Goal: Information Seeking & Learning: Learn about a topic

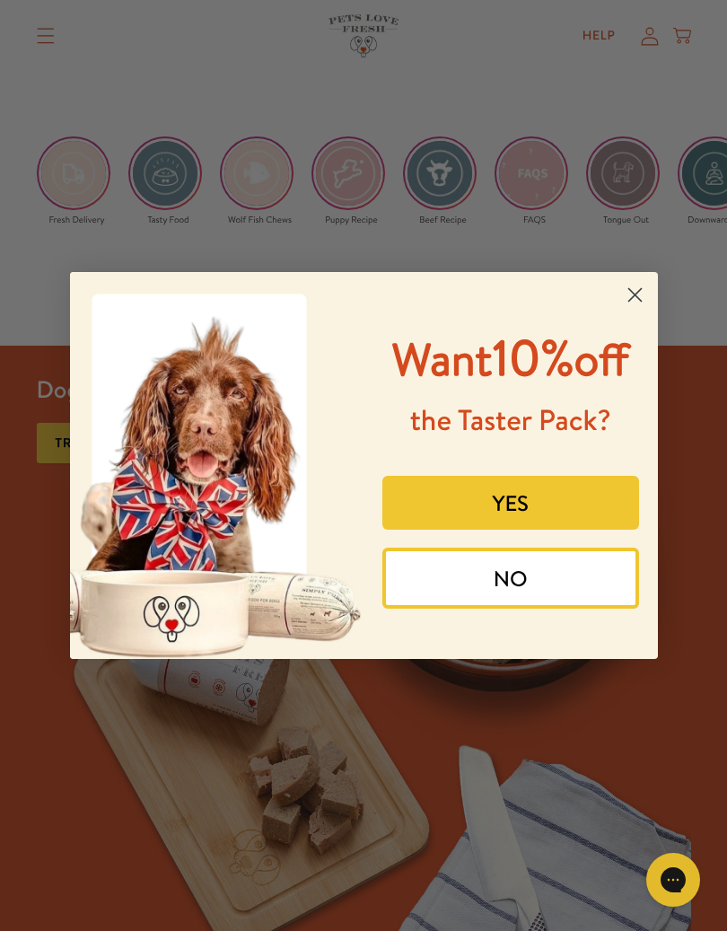
scroll to position [3386, 0]
click at [633, 297] on circle "Close dialog" at bounding box center [635, 295] width 30 height 30
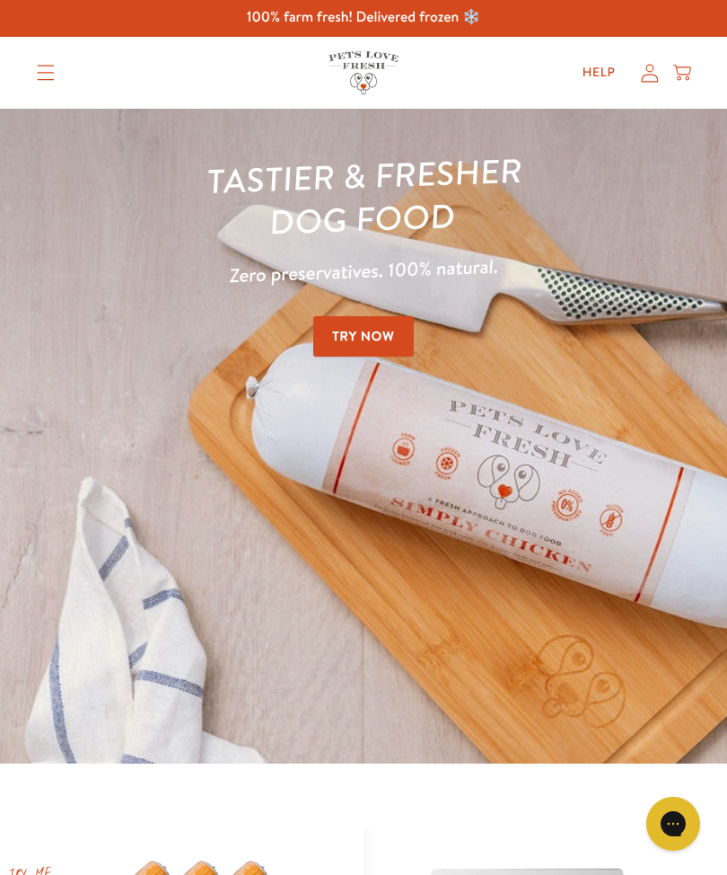
scroll to position [0, 0]
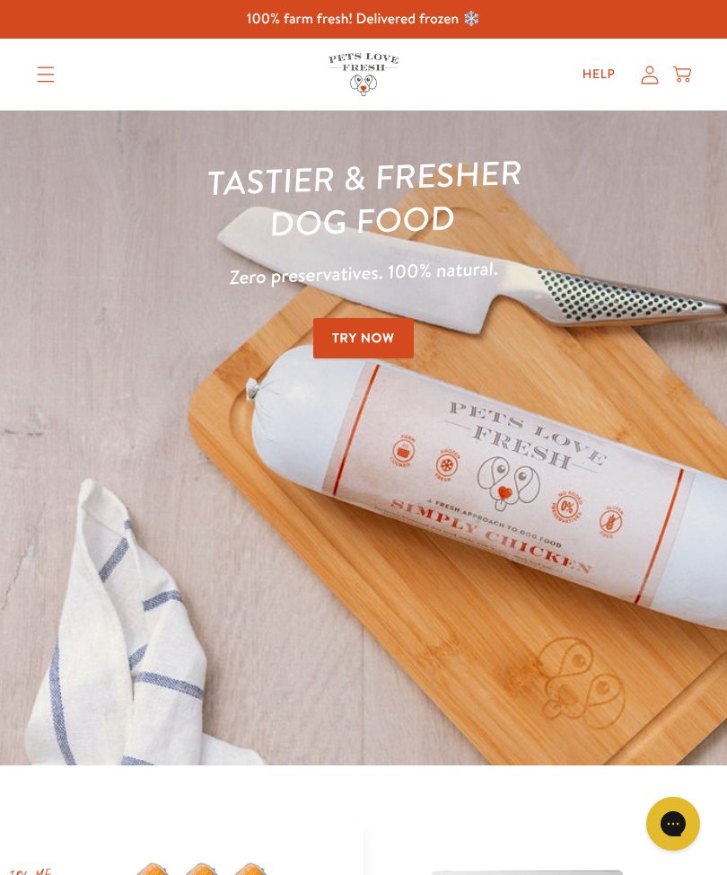
click at [48, 75] on icon "Translation missing: en.sections.header.menu" at bounding box center [45, 74] width 17 height 15
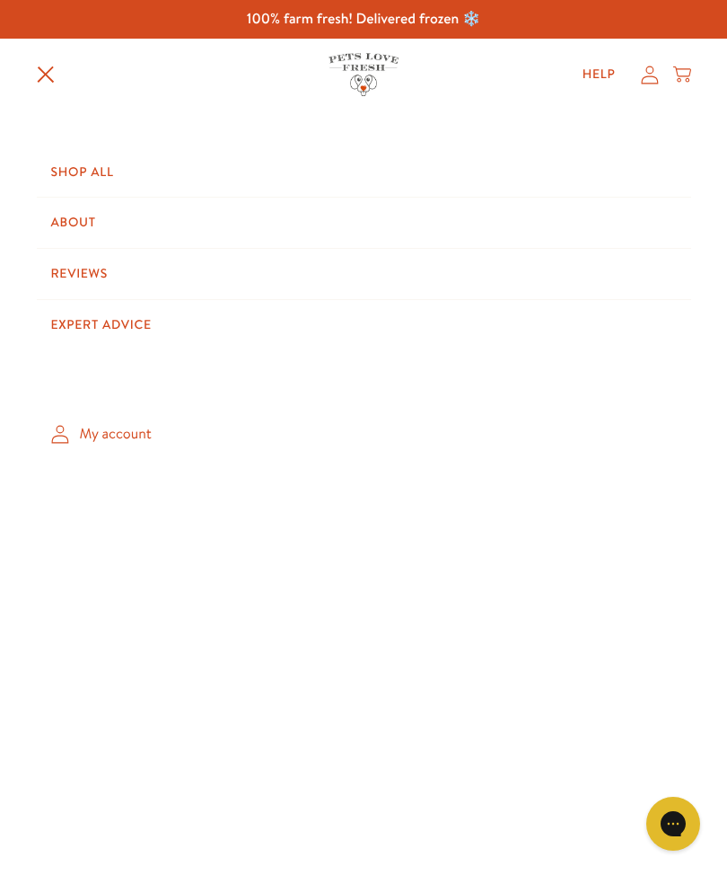
click at [69, 217] on link "About" at bounding box center [364, 223] width 655 height 50
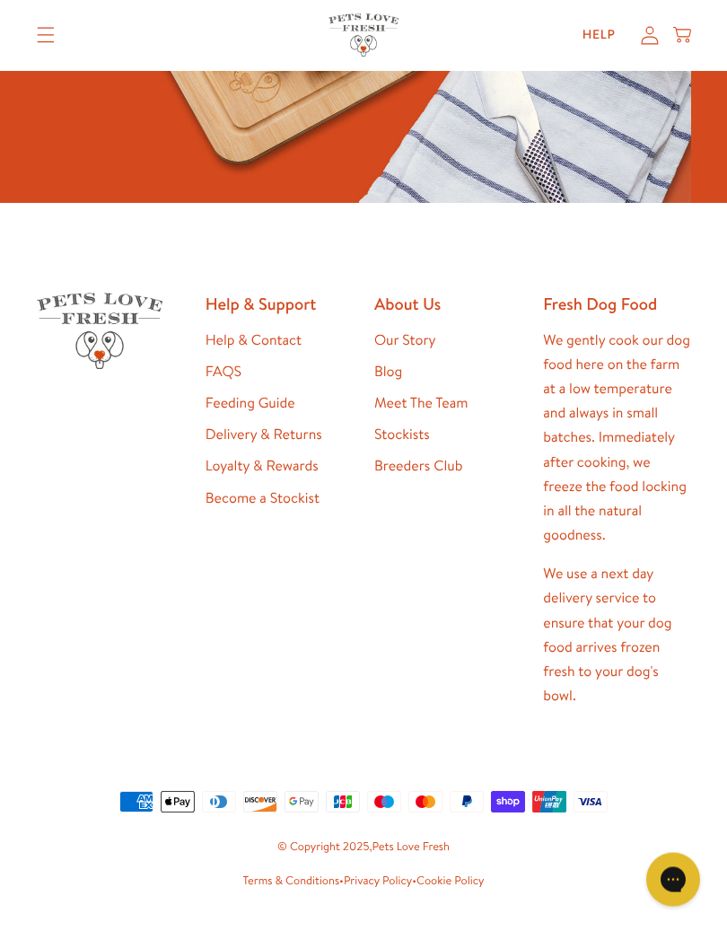
scroll to position [5994, 0]
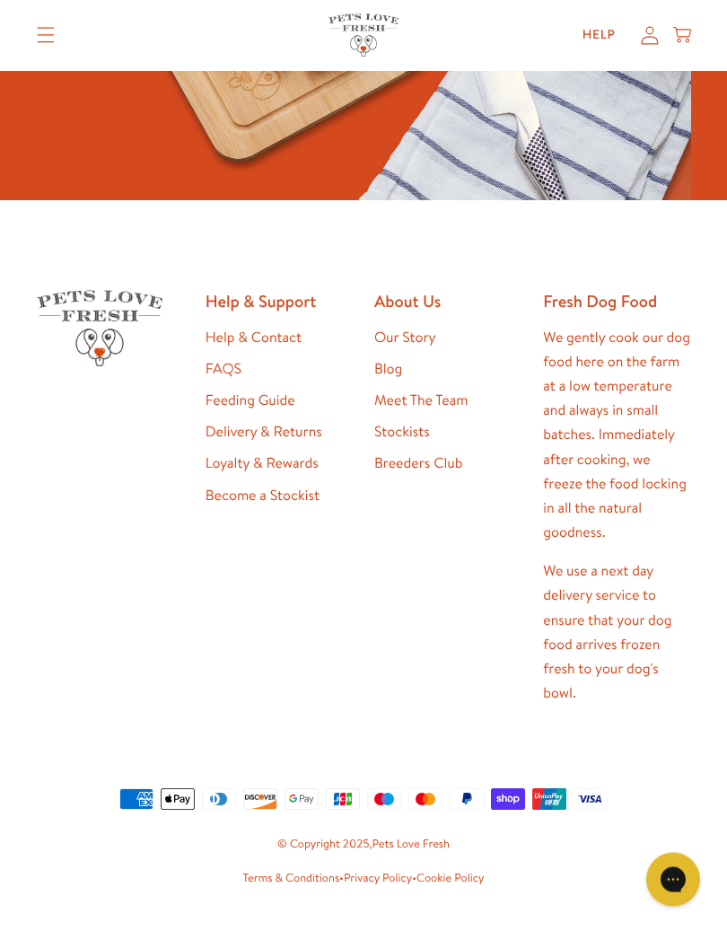
click at [294, 329] on link "Help & Contact" at bounding box center [254, 339] width 96 height 20
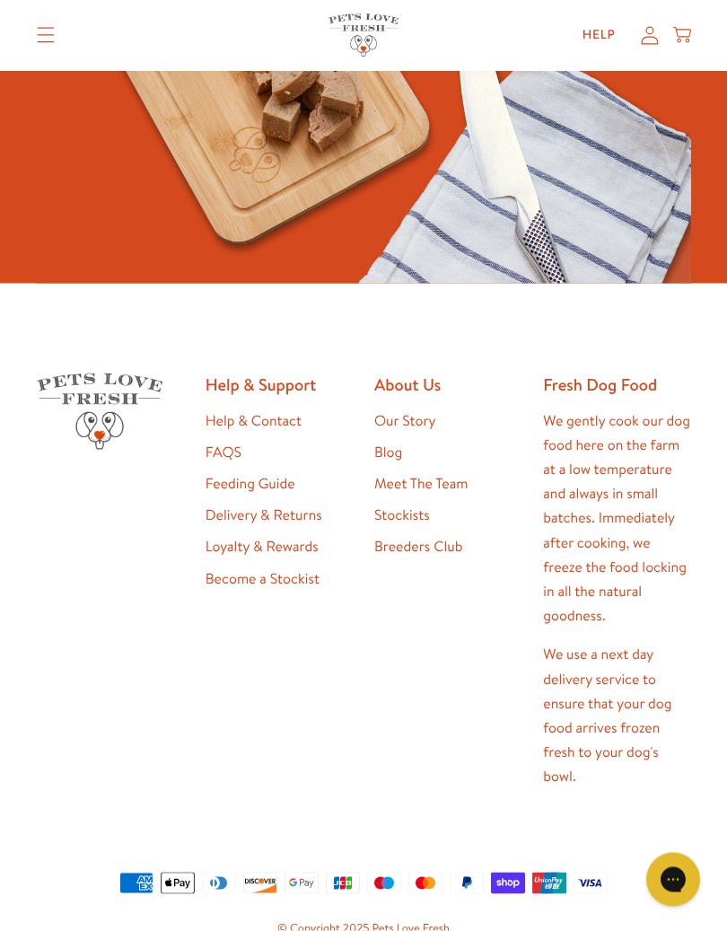
scroll to position [2214, 0]
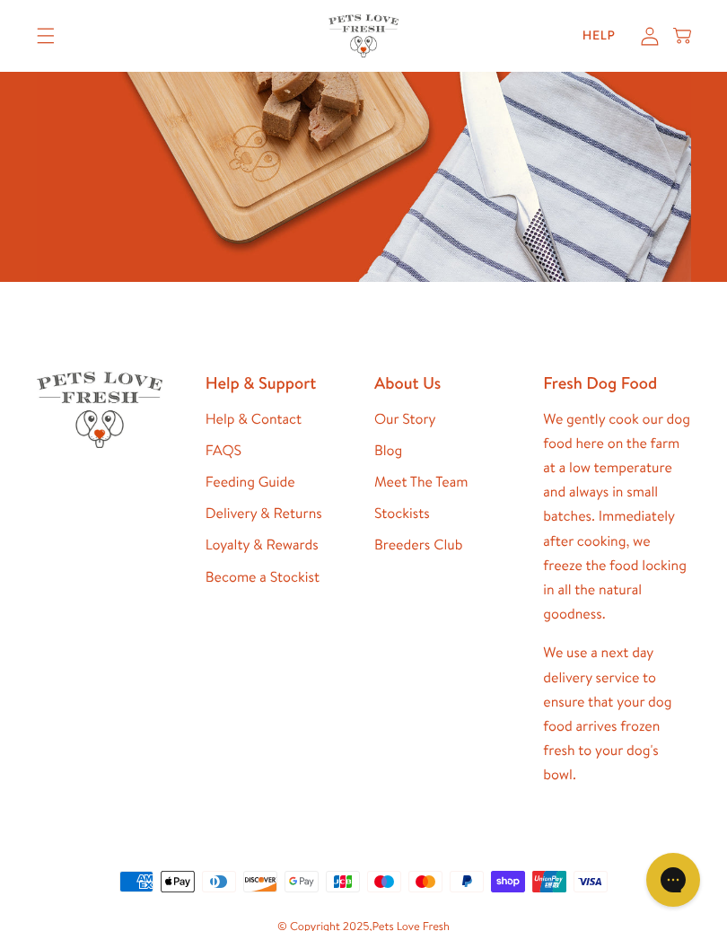
click at [419, 505] on link "Stockists" at bounding box center [402, 514] width 56 height 20
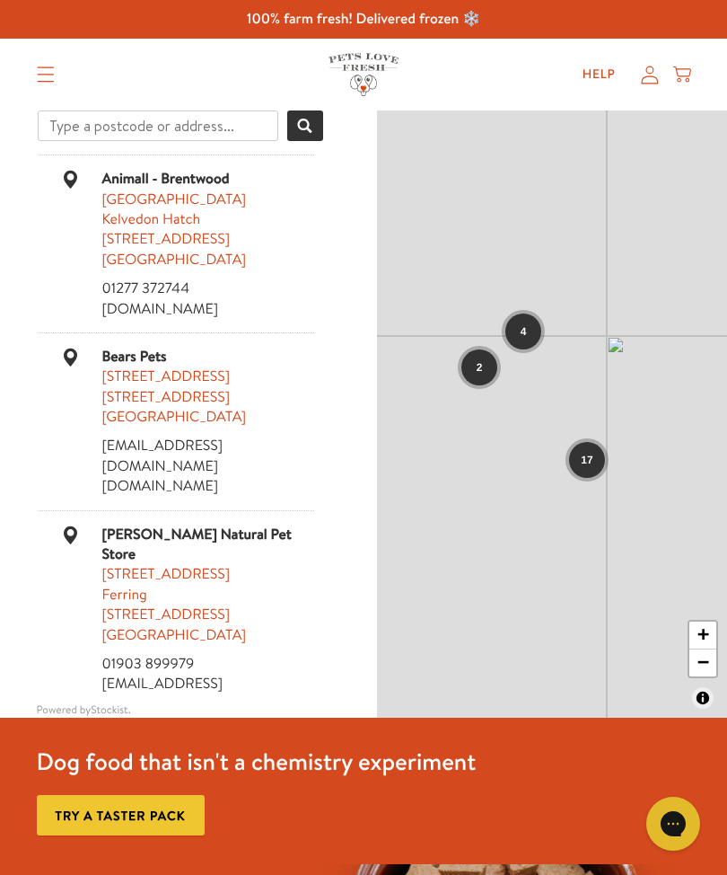
click at [62, 79] on summary "Translation missing: en.sections.header.menu" at bounding box center [45, 74] width 47 height 45
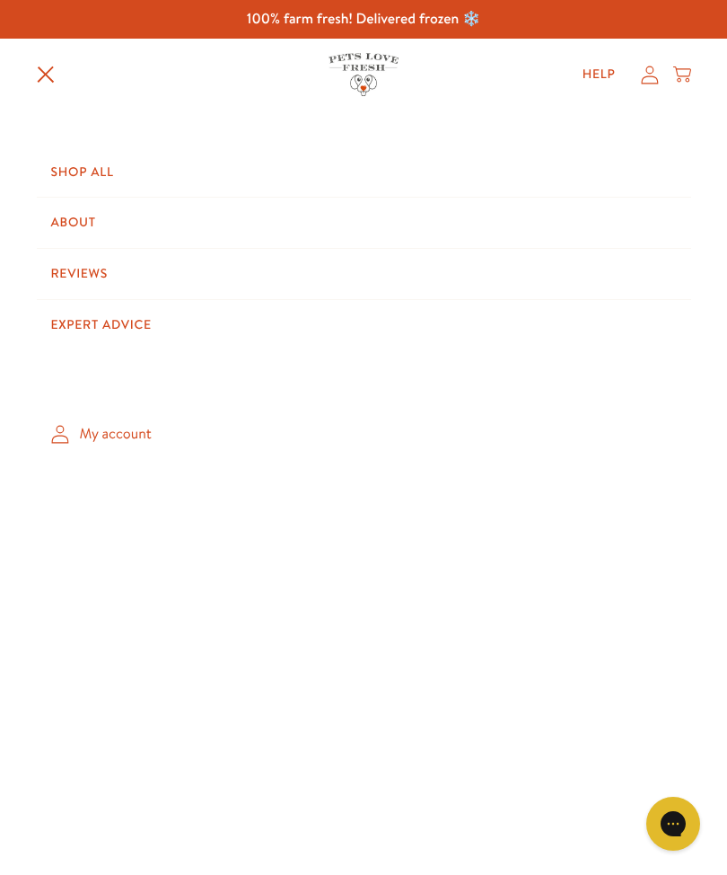
click at [127, 317] on link "Expert Advice" at bounding box center [364, 325] width 655 height 50
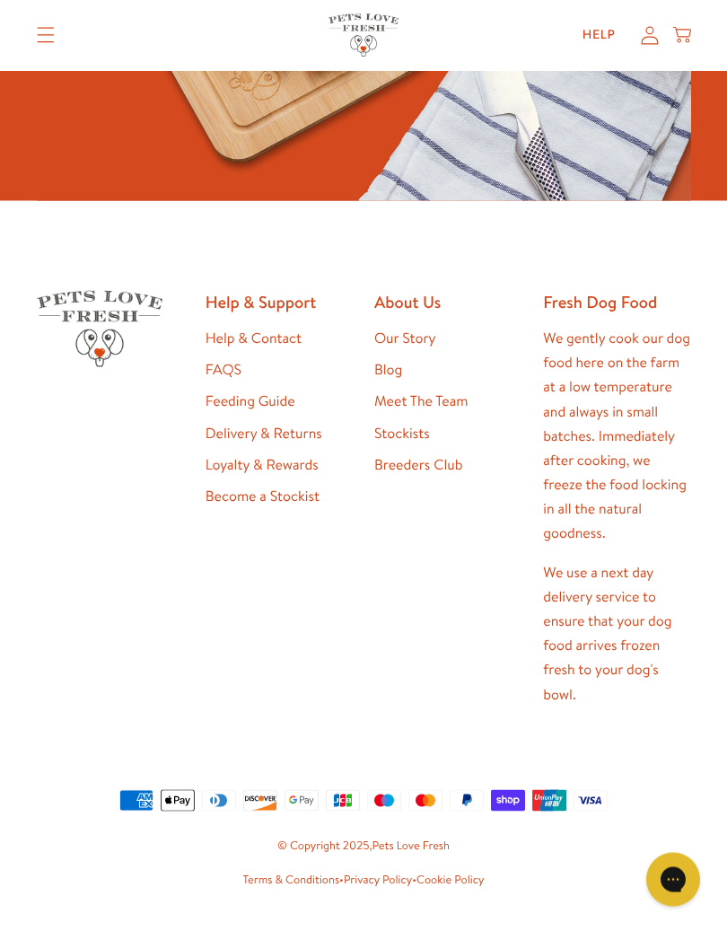
scroll to position [3921, 0]
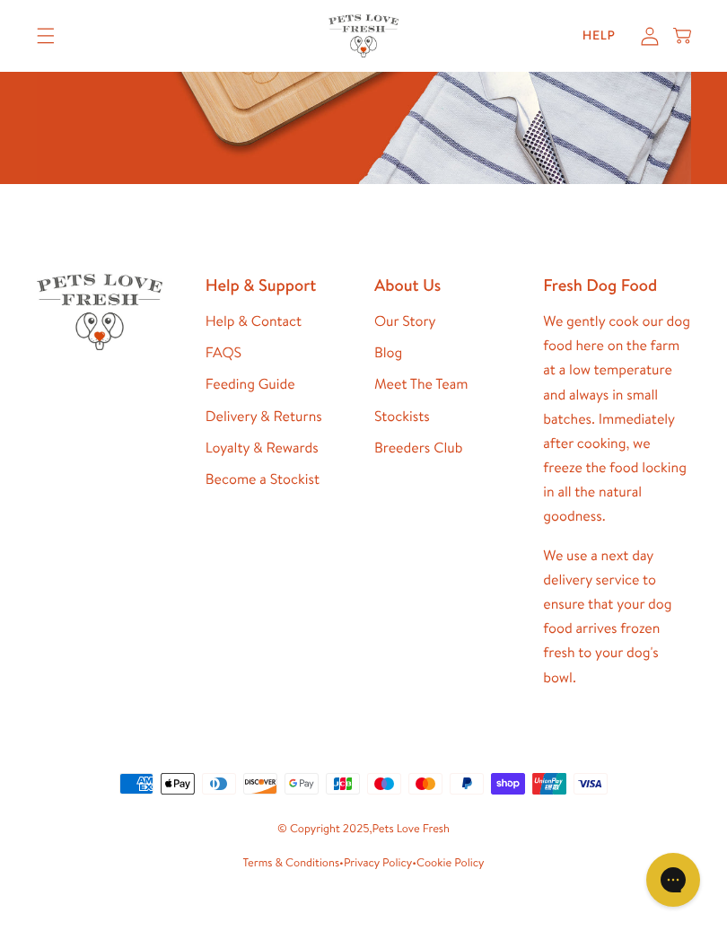
click at [285, 407] on link "Delivery & Returns" at bounding box center [264, 417] width 117 height 20
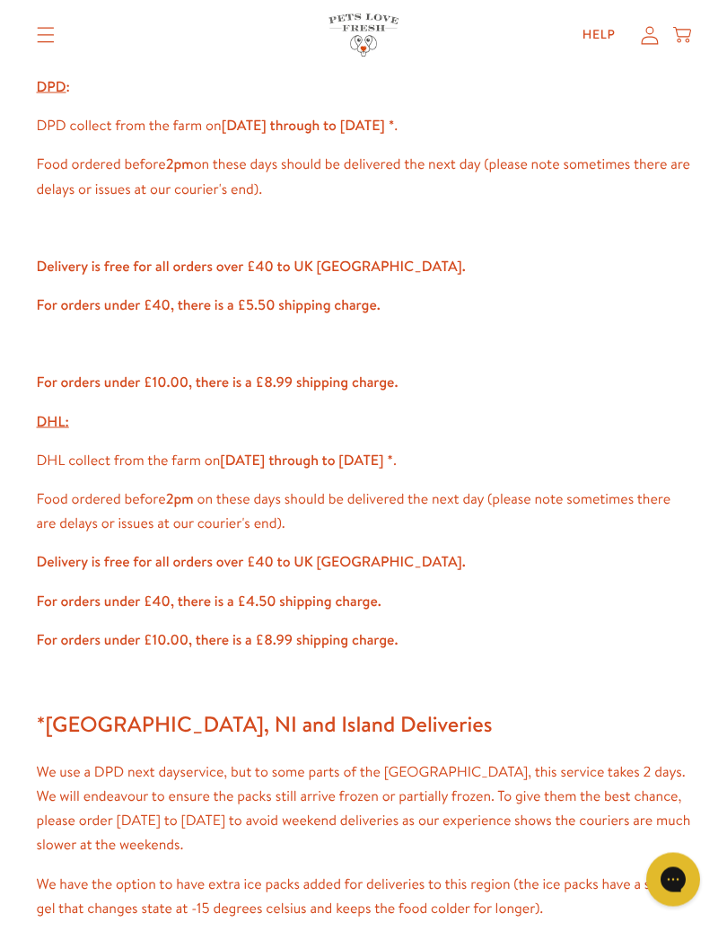
scroll to position [806, 0]
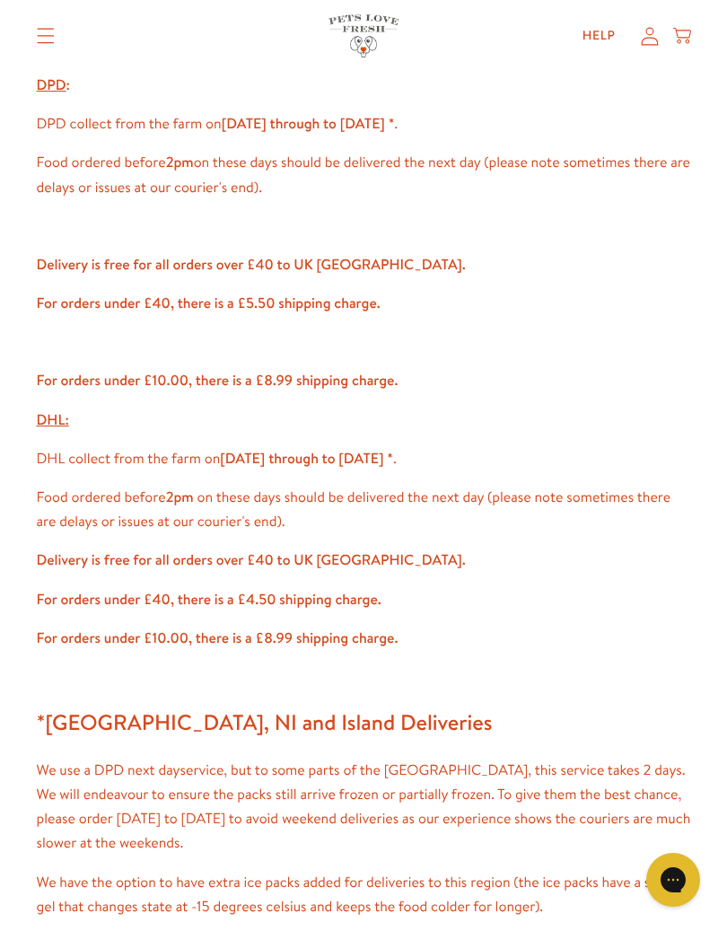
click at [48, 280] on div "Delivery Options We use DPD and DHL next day delivery service for the majority …" at bounding box center [364, 536] width 655 height 2250
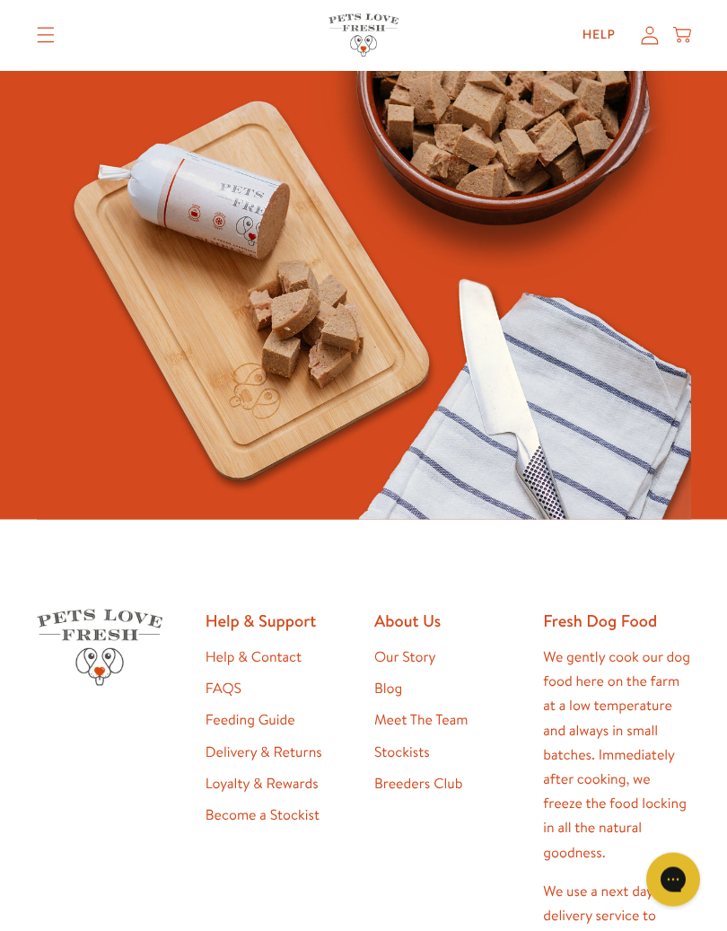
scroll to position [2590, 0]
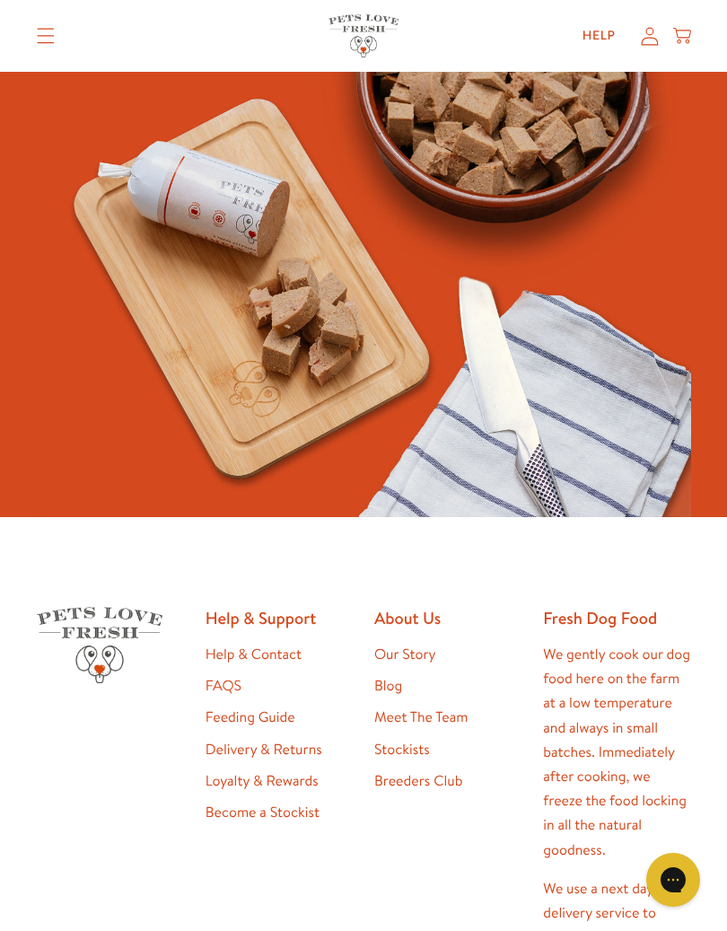
click at [230, 676] on link "FAQS" at bounding box center [224, 686] width 36 height 20
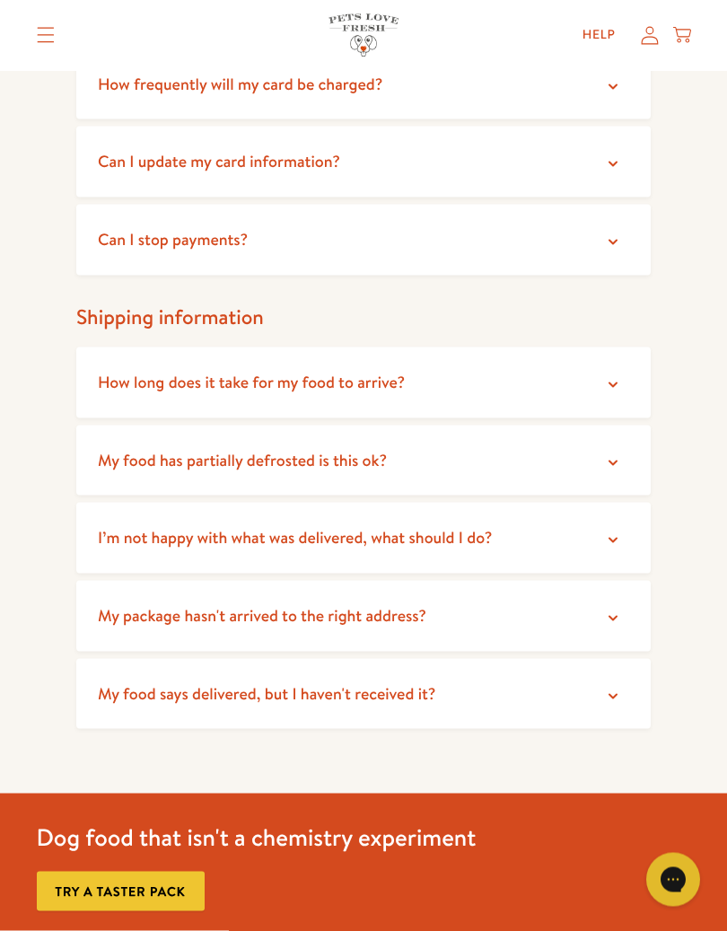
scroll to position [1184, 0]
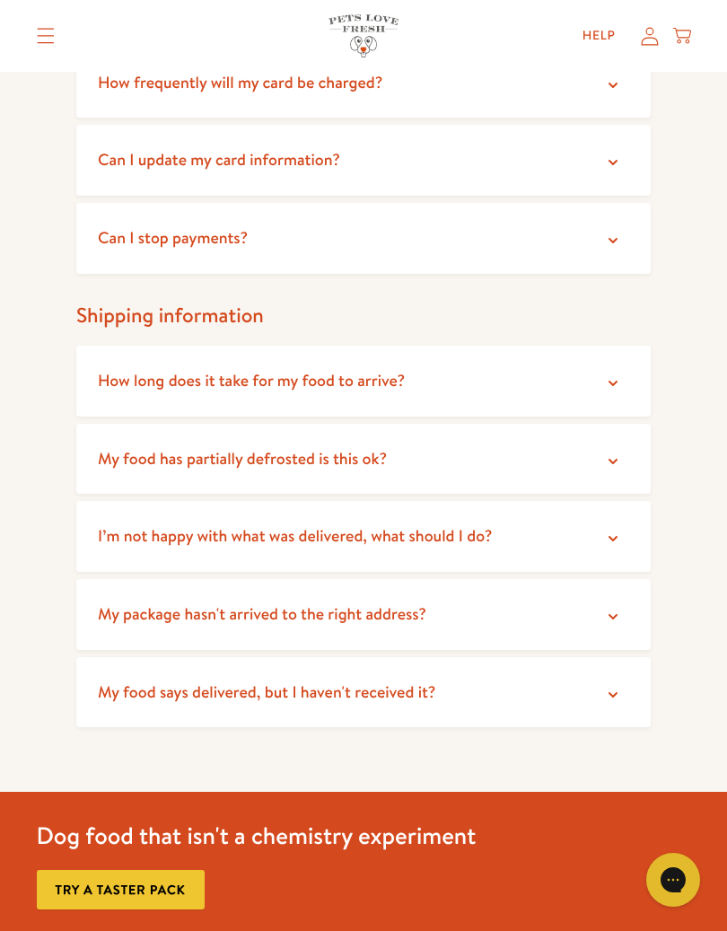
click at [606, 382] on icon at bounding box center [613, 383] width 18 height 18
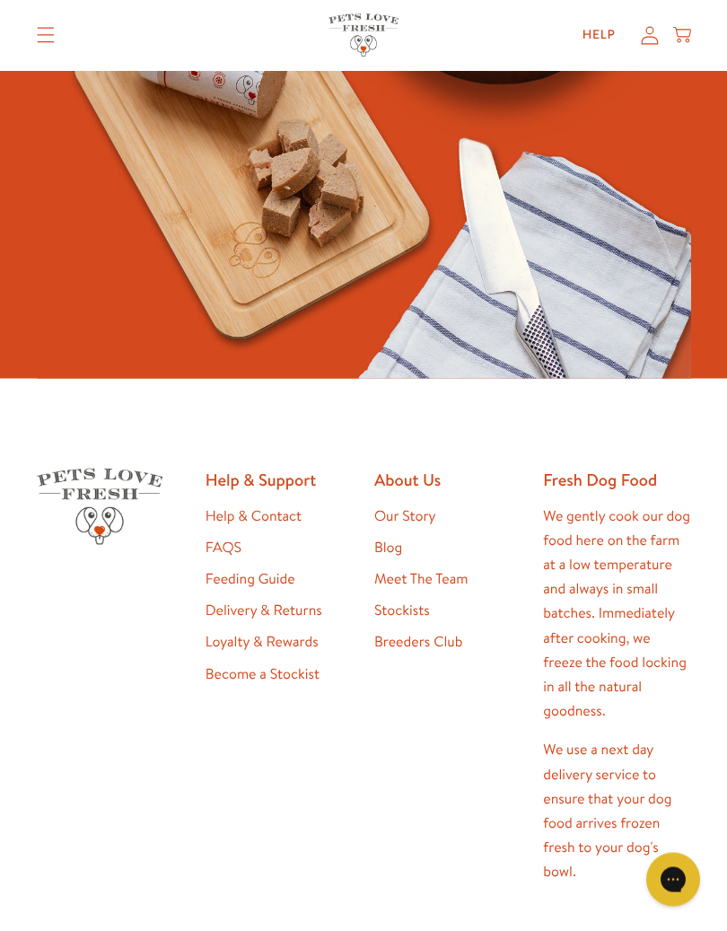
scroll to position [2500, 0]
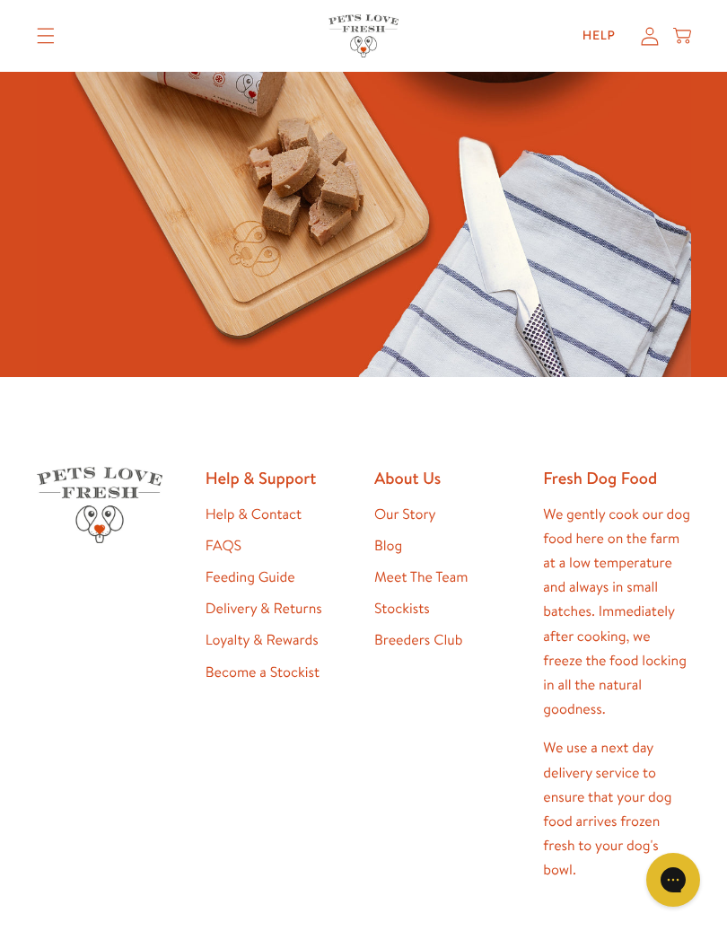
click at [295, 505] on link "Help & Contact" at bounding box center [254, 515] width 96 height 20
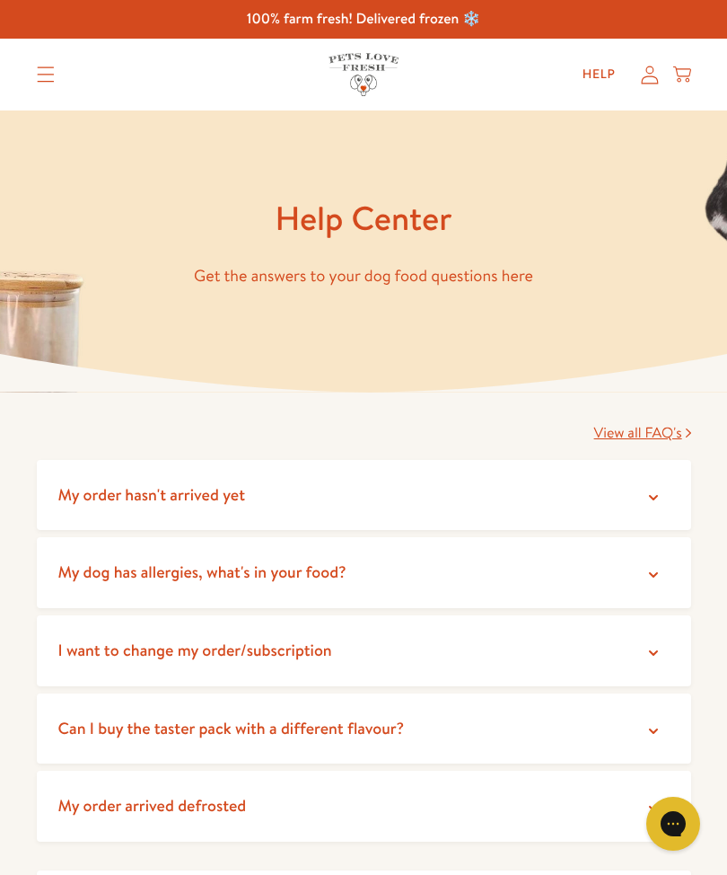
click at [44, 85] on summary "Translation missing: en.sections.header.menu" at bounding box center [45, 74] width 47 height 45
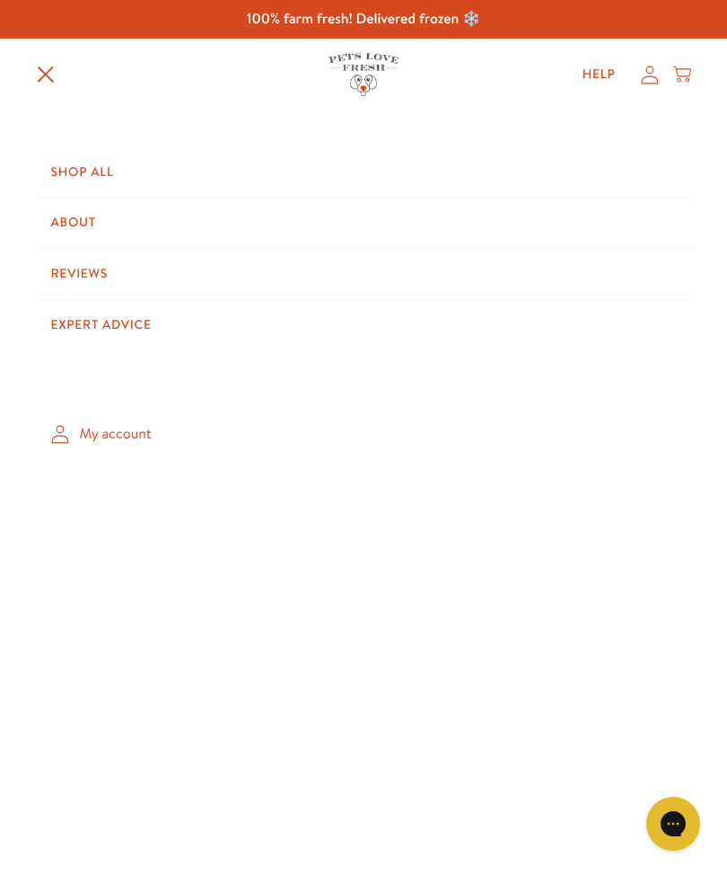
click at [95, 219] on link "About" at bounding box center [364, 223] width 655 height 50
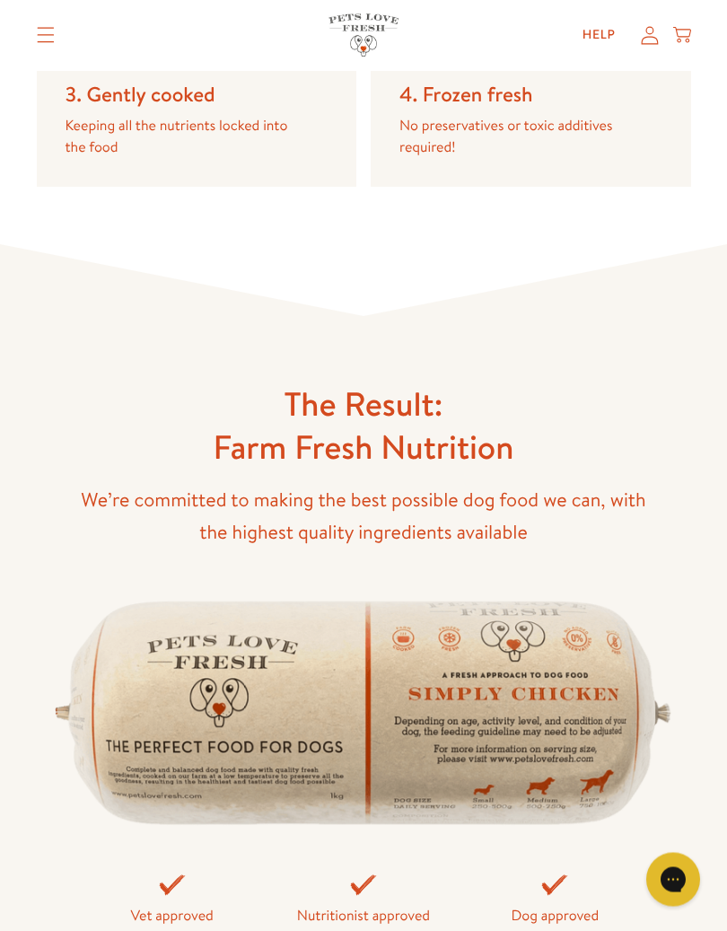
scroll to position [4470, 0]
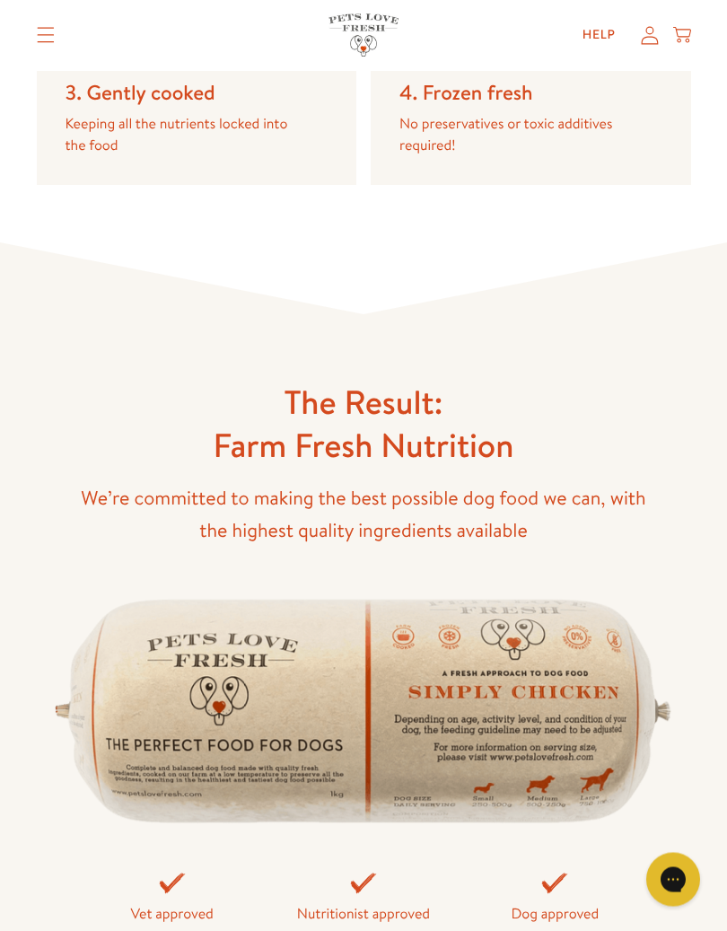
click at [663, 132] on div "4. Frozen fresh No preservatives or toxic additives required!" at bounding box center [531, 40] width 321 height 291
click at [664, 132] on div "4. Frozen fresh No preservatives or toxic additives required!" at bounding box center [531, 40] width 321 height 291
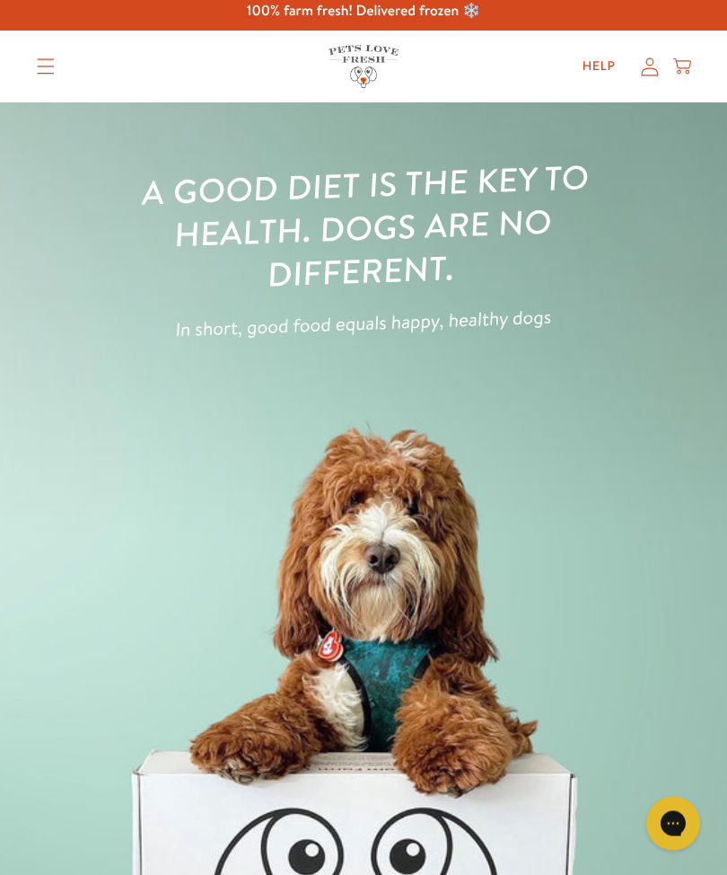
scroll to position [0, 0]
